Goal: Check status: Check status

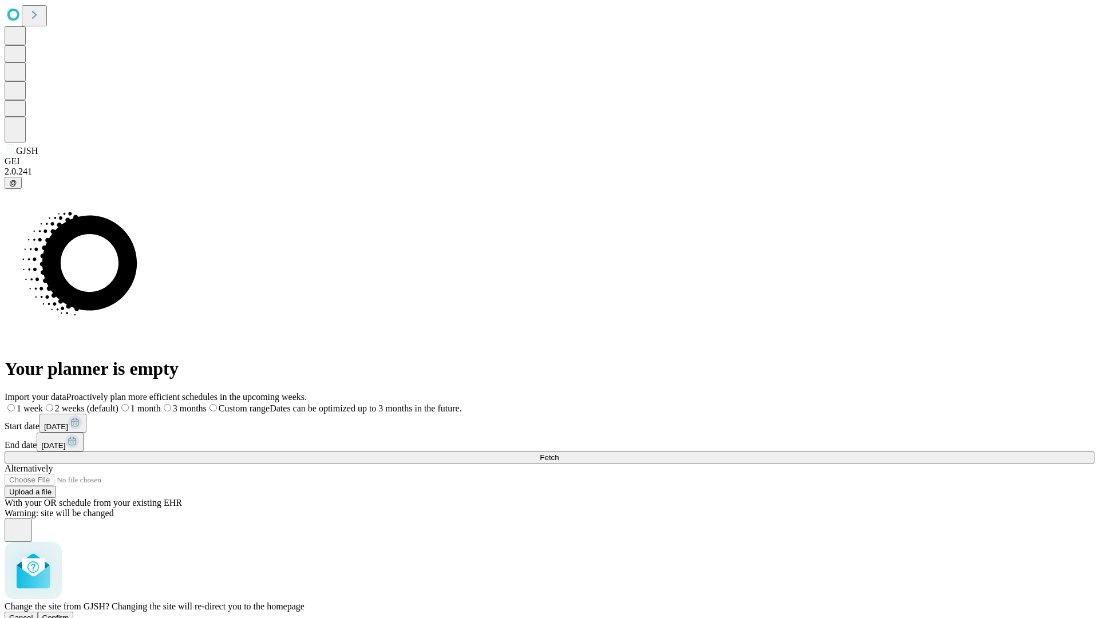
click at [69, 613] on span "Confirm" at bounding box center [55, 617] width 27 height 9
click at [35, 403] on label "1 week" at bounding box center [20, 408] width 31 height 10
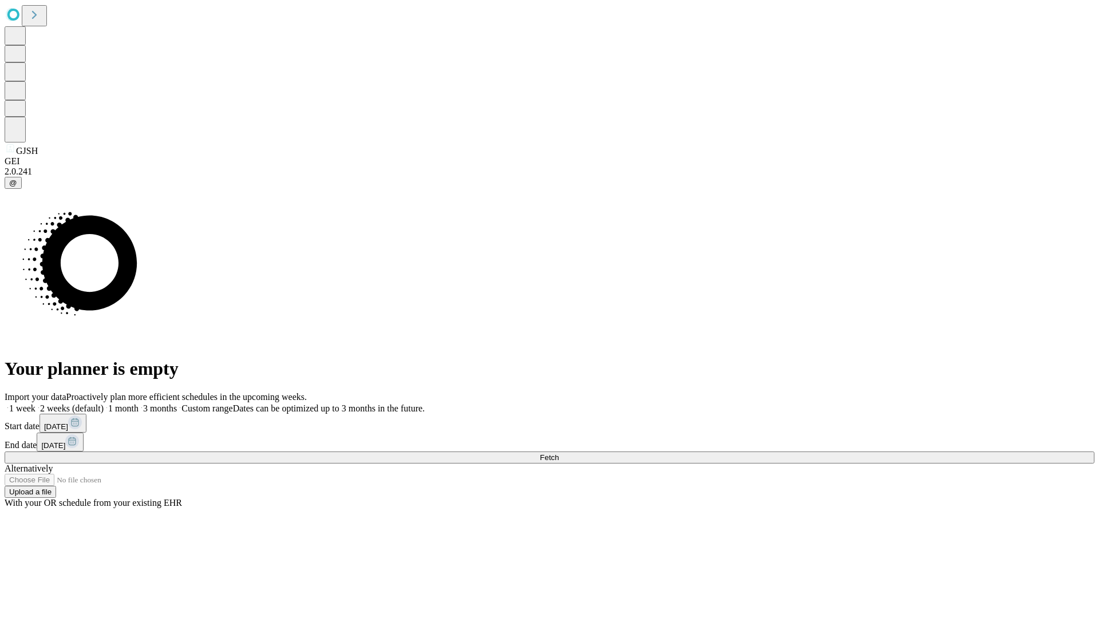
click at [558, 453] on span "Fetch" at bounding box center [549, 457] width 19 height 9
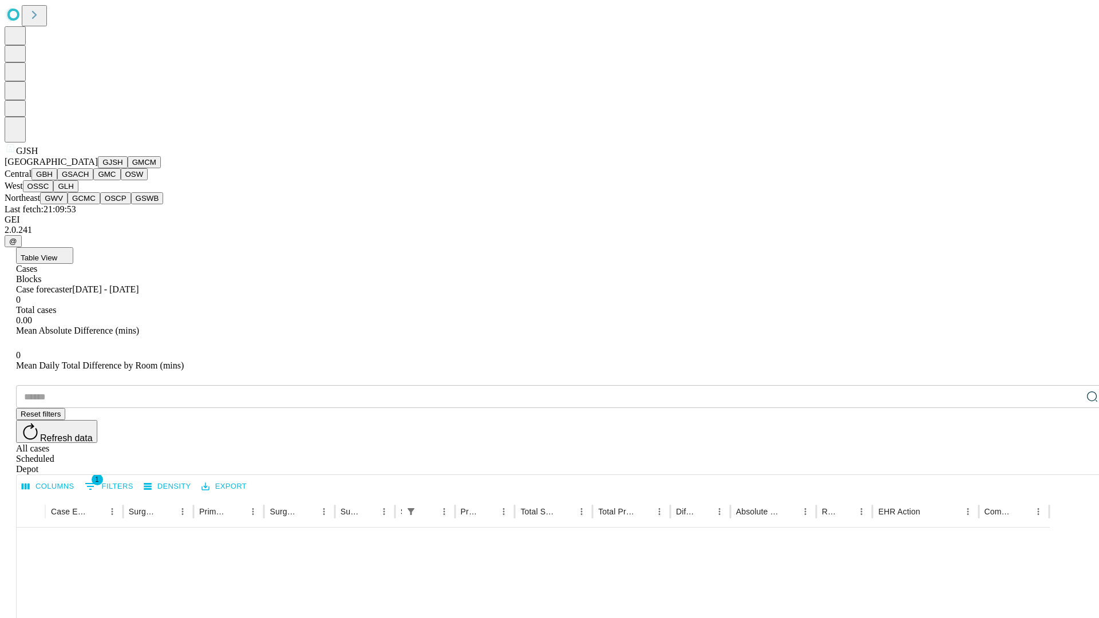
click at [128, 168] on button "GMCM" at bounding box center [144, 162] width 33 height 12
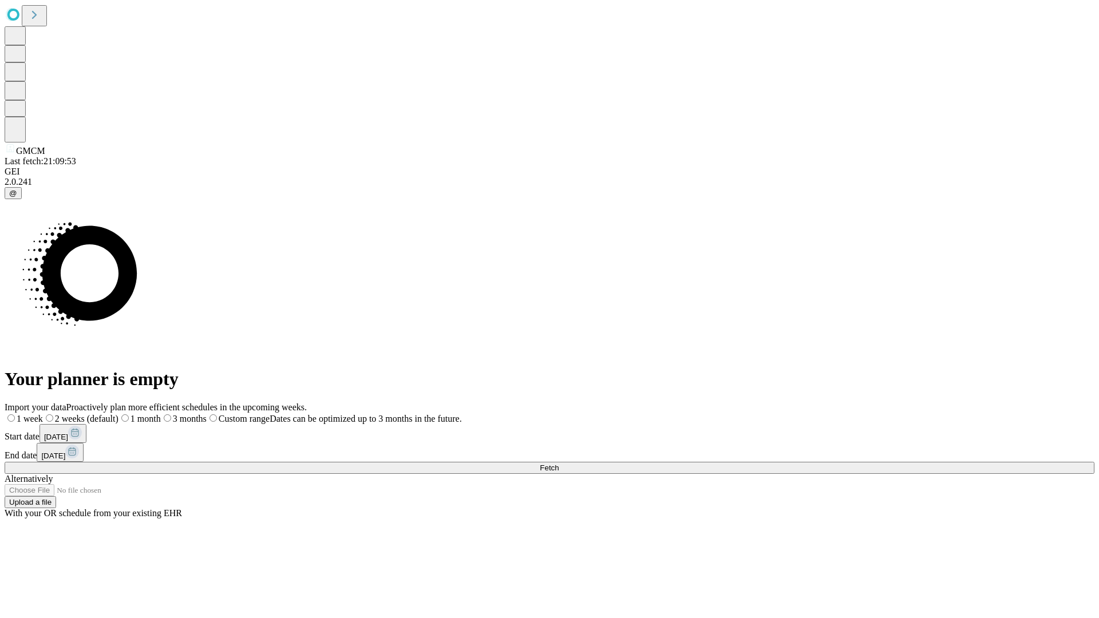
click at [43, 414] on label "1 week" at bounding box center [24, 419] width 38 height 10
click at [558, 463] on span "Fetch" at bounding box center [549, 467] width 19 height 9
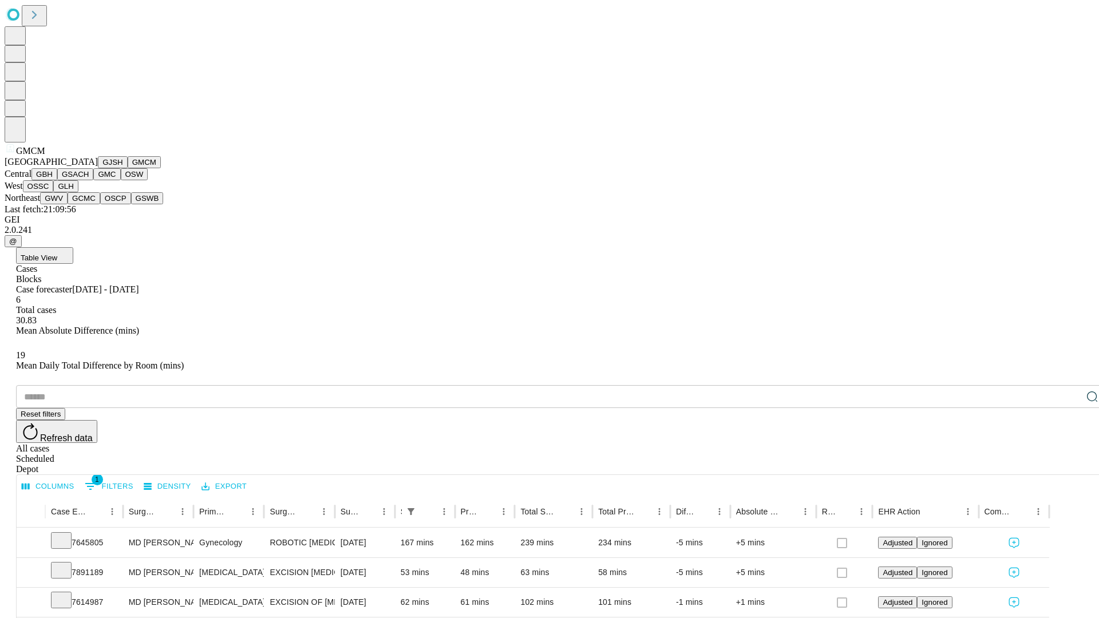
click at [57, 180] on button "GBH" at bounding box center [44, 174] width 26 height 12
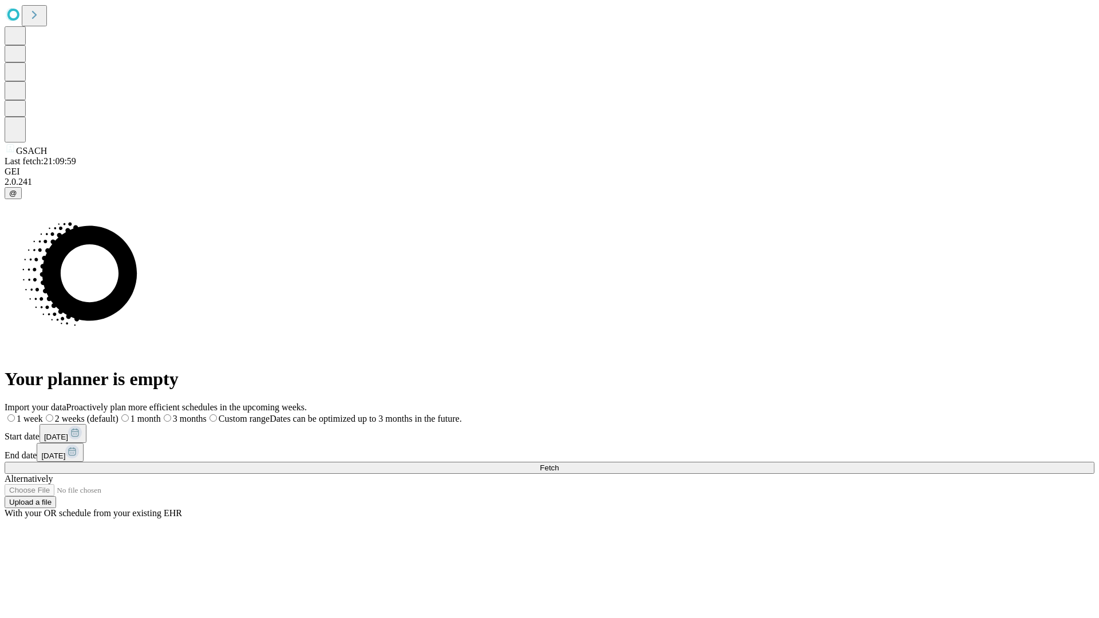
click at [43, 414] on label "1 week" at bounding box center [24, 419] width 38 height 10
click at [558, 463] on span "Fetch" at bounding box center [549, 467] width 19 height 9
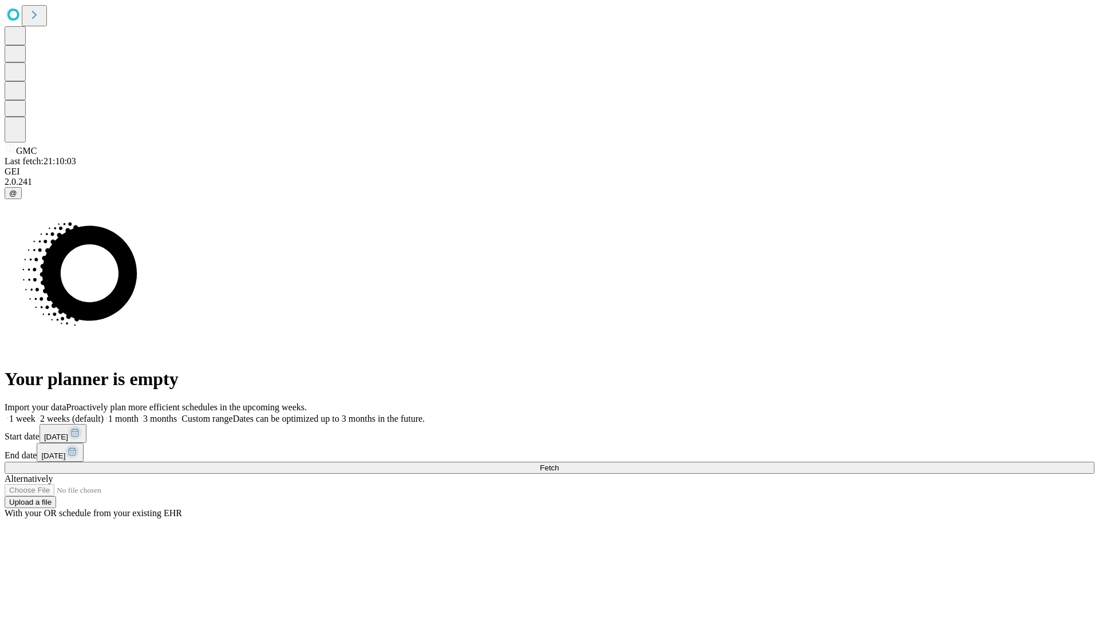
click at [35, 414] on label "1 week" at bounding box center [20, 419] width 31 height 10
click at [558, 463] on span "Fetch" at bounding box center [549, 467] width 19 height 9
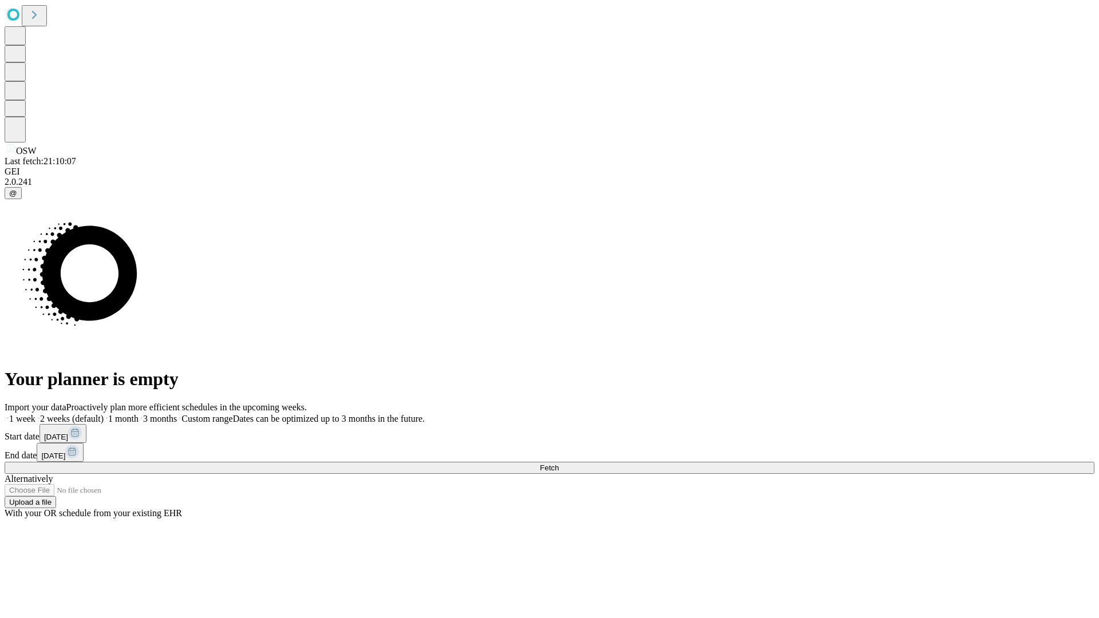
click at [35, 414] on label "1 week" at bounding box center [20, 419] width 31 height 10
click at [558, 463] on span "Fetch" at bounding box center [549, 467] width 19 height 9
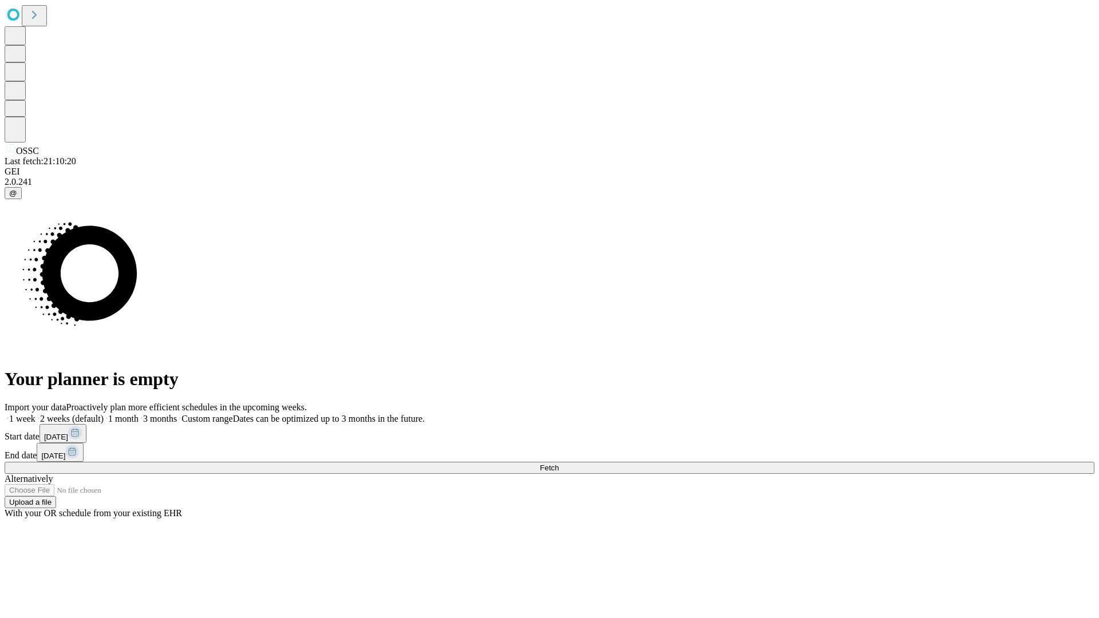
click at [35, 414] on label "1 week" at bounding box center [20, 419] width 31 height 10
click at [558, 463] on span "Fetch" at bounding box center [549, 467] width 19 height 9
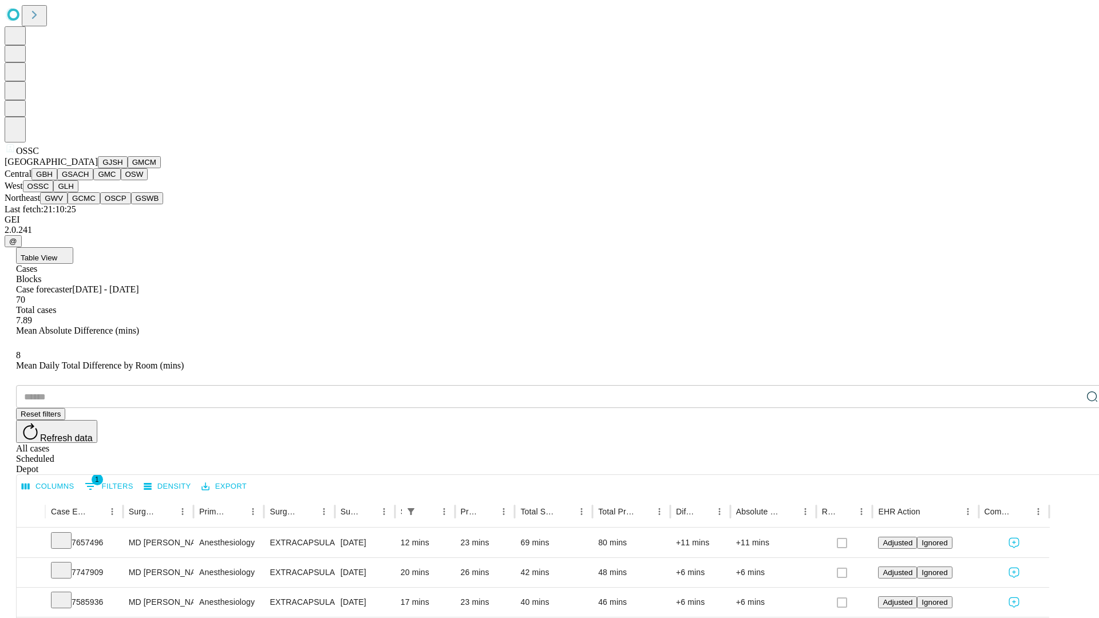
click at [78, 192] on button "GLH" at bounding box center [65, 186] width 25 height 12
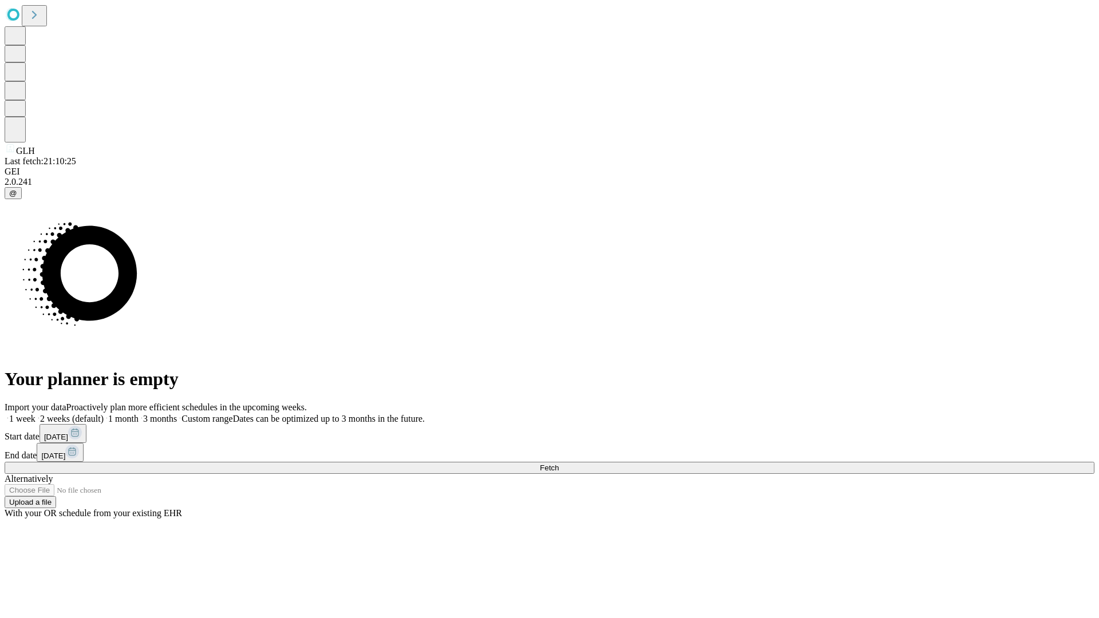
click at [35, 414] on label "1 week" at bounding box center [20, 419] width 31 height 10
click at [558, 463] on span "Fetch" at bounding box center [549, 467] width 19 height 9
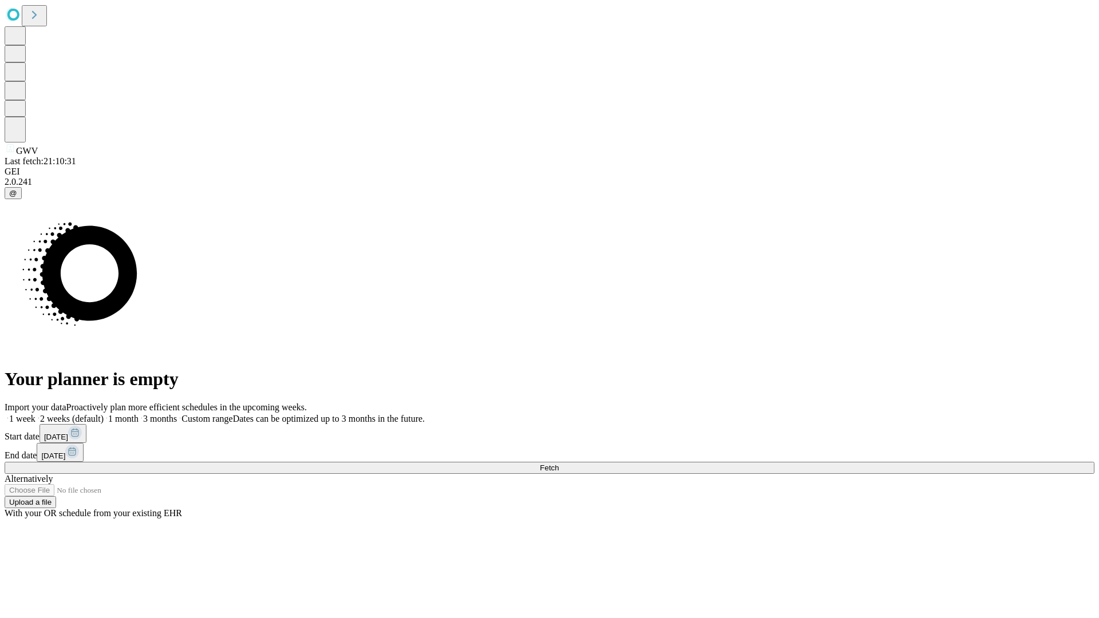
click at [35, 414] on label "1 week" at bounding box center [20, 419] width 31 height 10
click at [558, 463] on span "Fetch" at bounding box center [549, 467] width 19 height 9
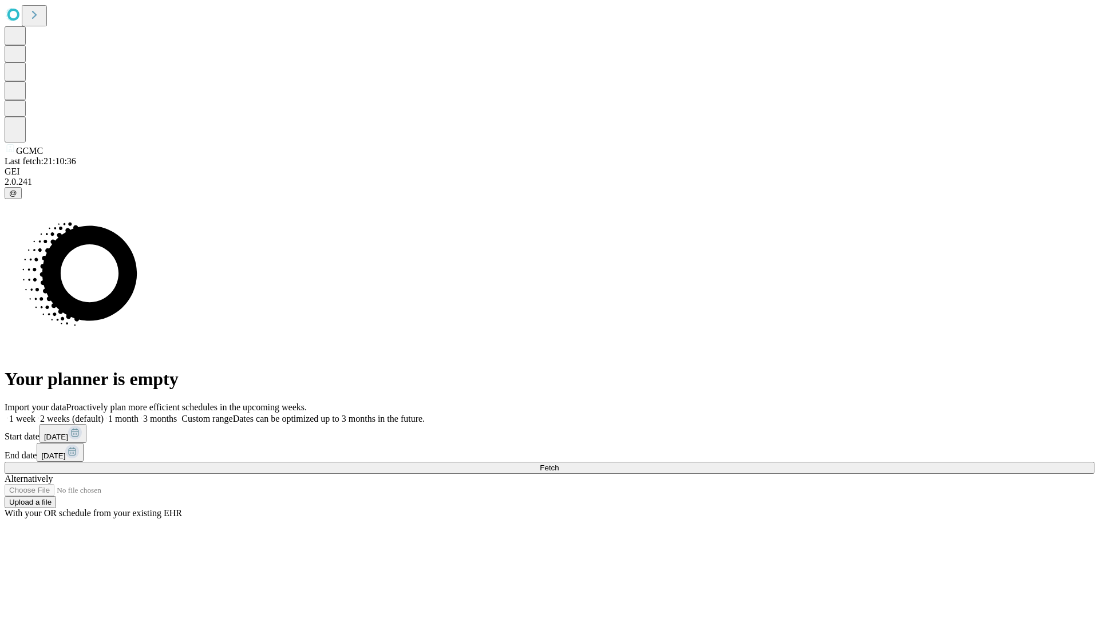
click at [35, 414] on label "1 week" at bounding box center [20, 419] width 31 height 10
click at [558, 463] on span "Fetch" at bounding box center [549, 467] width 19 height 9
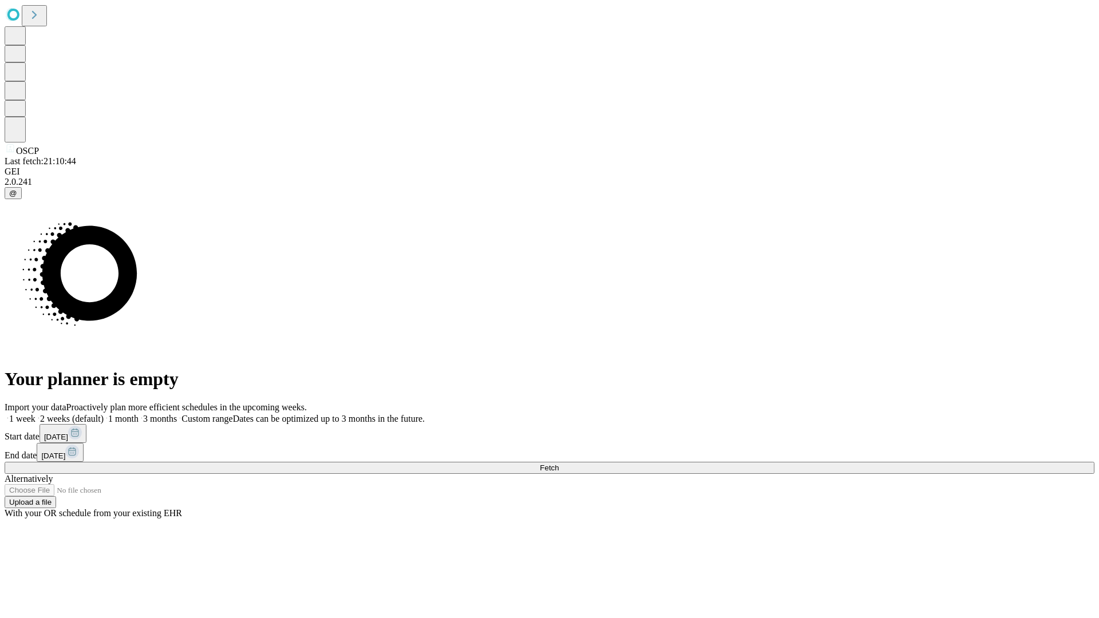
click at [35, 414] on label "1 week" at bounding box center [20, 419] width 31 height 10
click at [558, 463] on span "Fetch" at bounding box center [549, 467] width 19 height 9
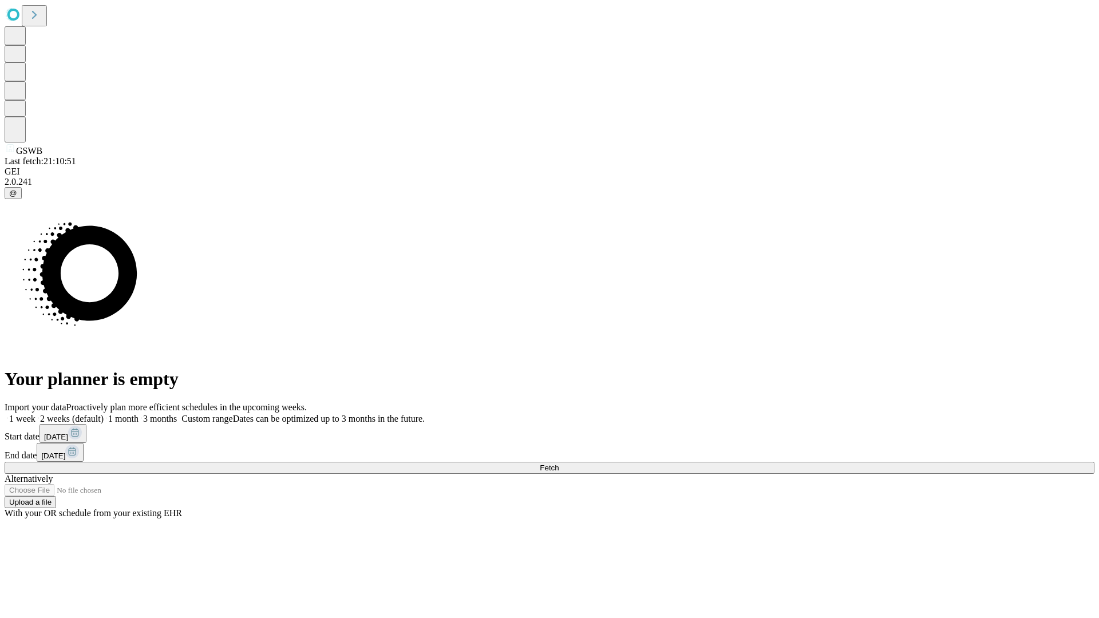
click at [35, 414] on label "1 week" at bounding box center [20, 419] width 31 height 10
click at [558, 463] on span "Fetch" at bounding box center [549, 467] width 19 height 9
